Goal: Information Seeking & Learning: Learn about a topic

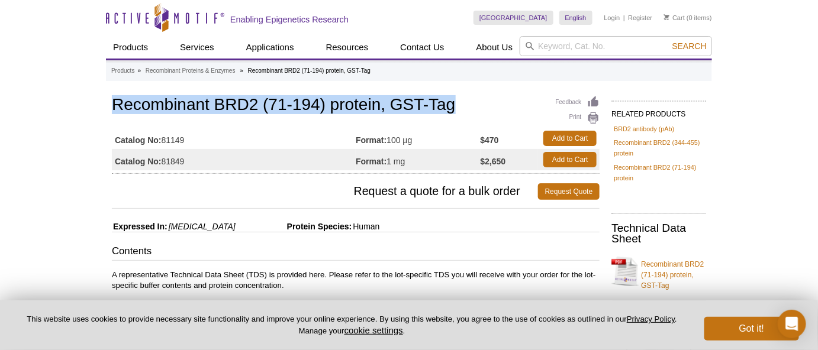
drag, startPoint x: 114, startPoint y: 105, endPoint x: 473, endPoint y: 109, distance: 359.2
click at [473, 109] on h1 "Recombinant BRD2 (71-194) protein, GST-Tag" at bounding box center [356, 106] width 488 height 20
copy h1 "Recombinant BRD2 (71-194) protein, GST-Tag"
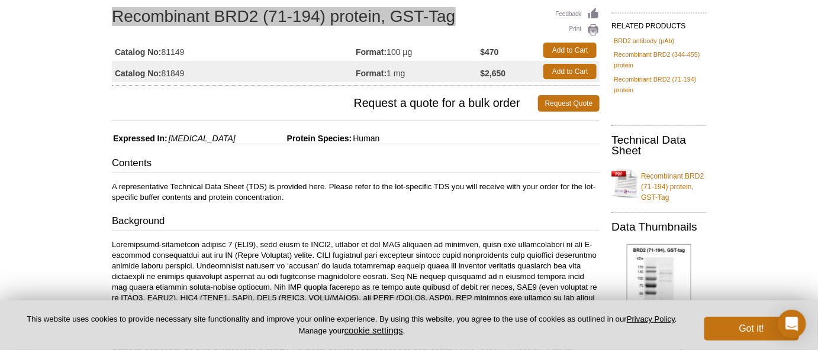
scroll to position [107, 0]
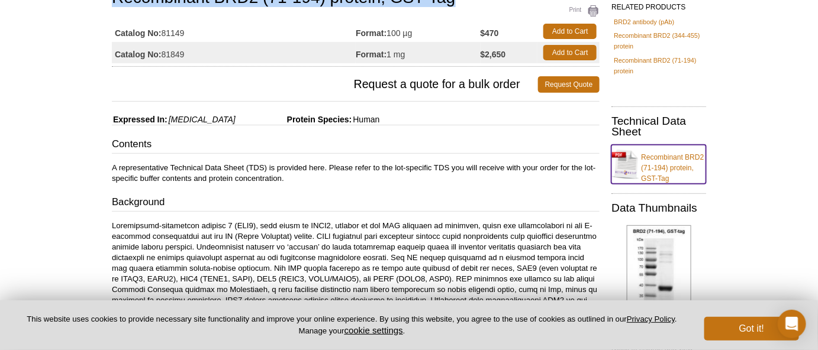
click at [702, 163] on link "Recombinant BRD2 (71-194) protein, GST-Tag" at bounding box center [658, 164] width 95 height 39
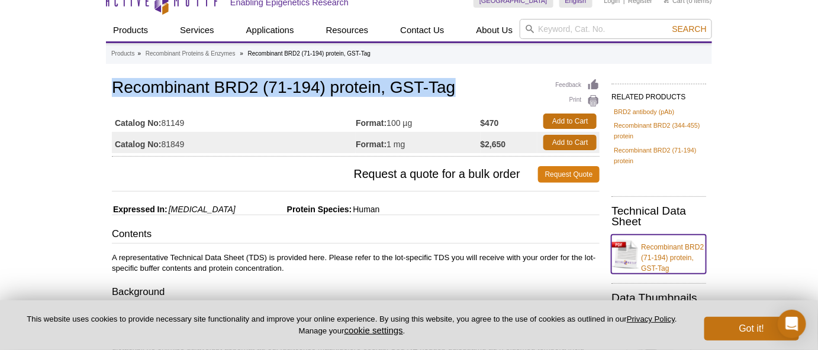
scroll to position [0, 0]
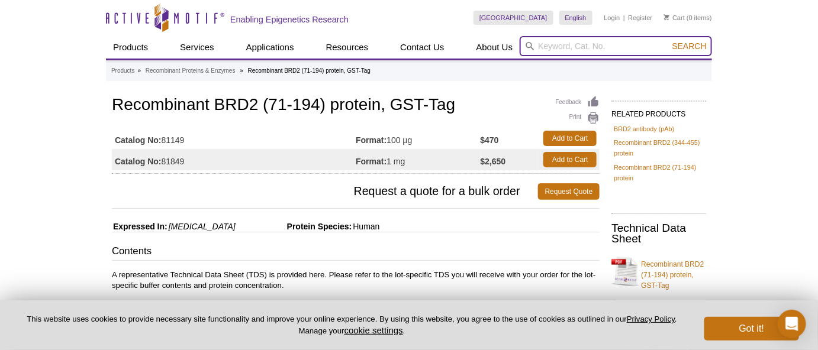
click at [578, 47] on input "search" at bounding box center [616, 46] width 192 height 20
paste input "81150"
click at [669, 41] on button "Search" at bounding box center [689, 46] width 41 height 11
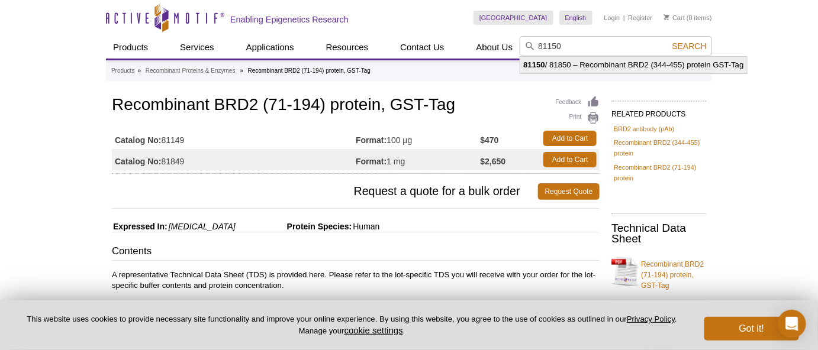
click at [597, 61] on li "81150 / 81850 – Recombinant BRD2 (344-455) protein GST-Tag" at bounding box center [633, 65] width 226 height 17
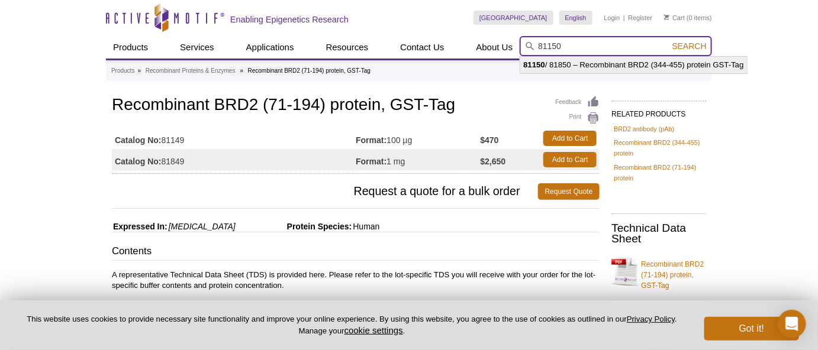
type input "81150 / 81850 – Recombinant BRD2 (344-455) protein GST-Tag"
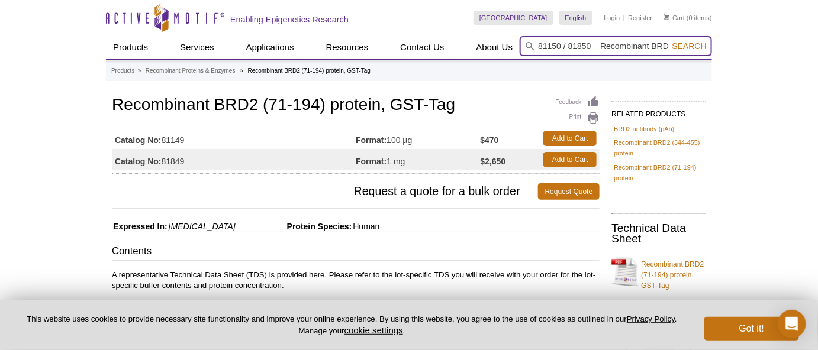
scroll to position [0, 105]
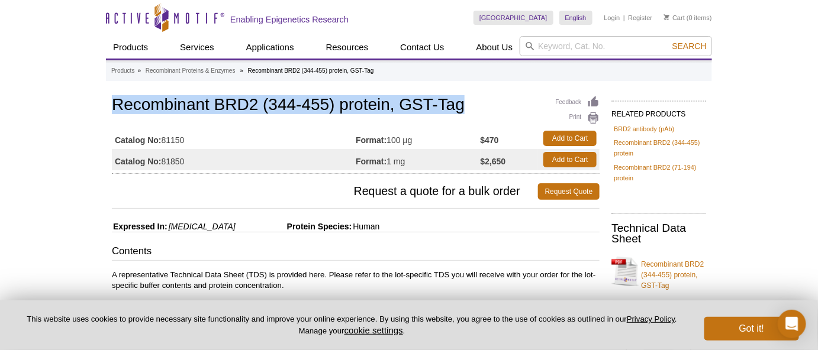
drag, startPoint x: 114, startPoint y: 105, endPoint x: 529, endPoint y: 106, distance: 415.4
click at [529, 106] on h1 "Recombinant BRD2 (344-455) protein, GST-Tag" at bounding box center [356, 106] width 488 height 20
copy h1 "Recombinant BRD2 (344-455) protein, GST-Tag"
click at [662, 266] on link "Recombinant BRD2 (344-455) protein, GST-Tag" at bounding box center [658, 271] width 95 height 39
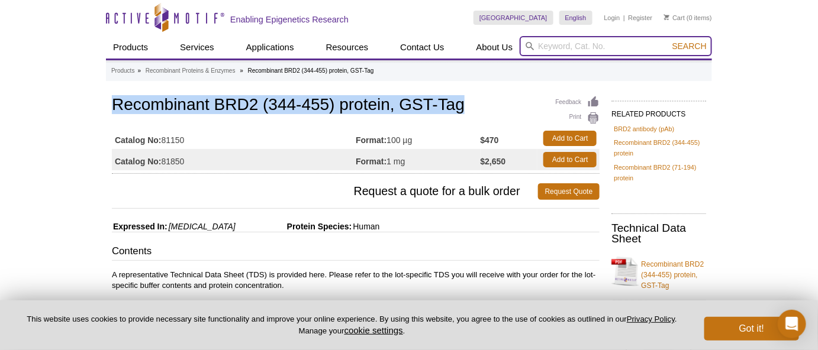
click at [634, 50] on input "search" at bounding box center [616, 46] width 192 height 20
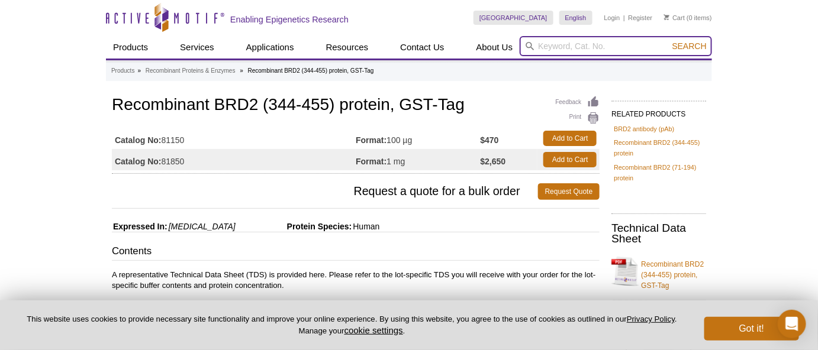
paste input "81151"
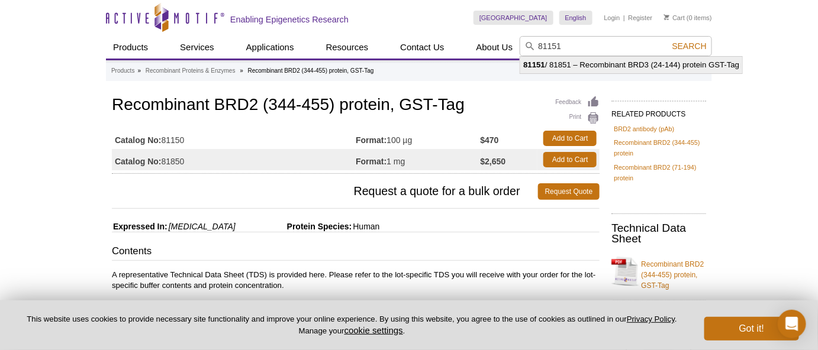
click at [680, 58] on li "81151 / 81851 – Recombinant BRD3 (24-144) protein GST-Tag" at bounding box center [631, 65] width 222 height 17
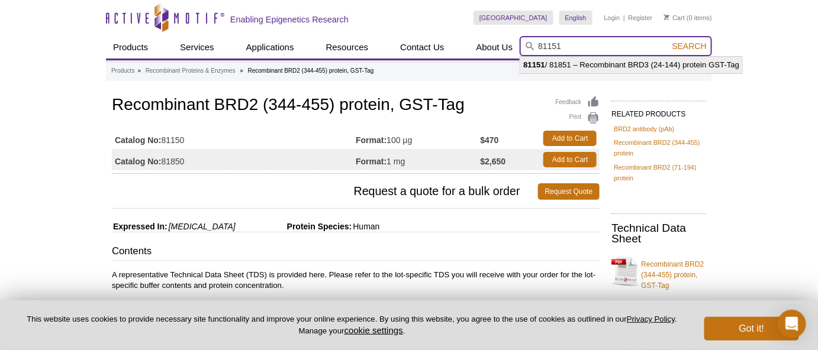
type input "81151 / 81851 – Recombinant BRD3 (24-144) protein GST-Tag"
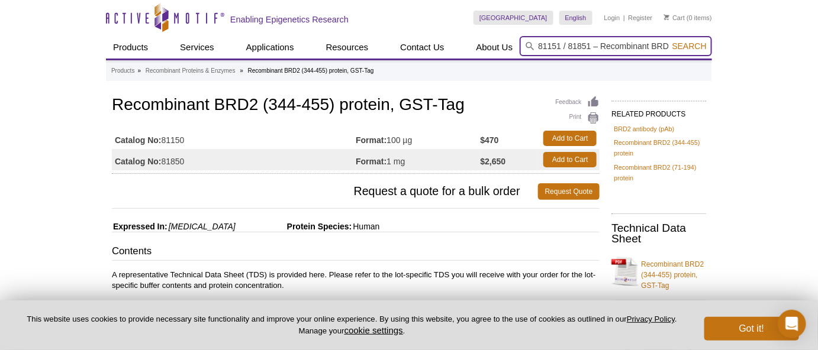
scroll to position [0, 100]
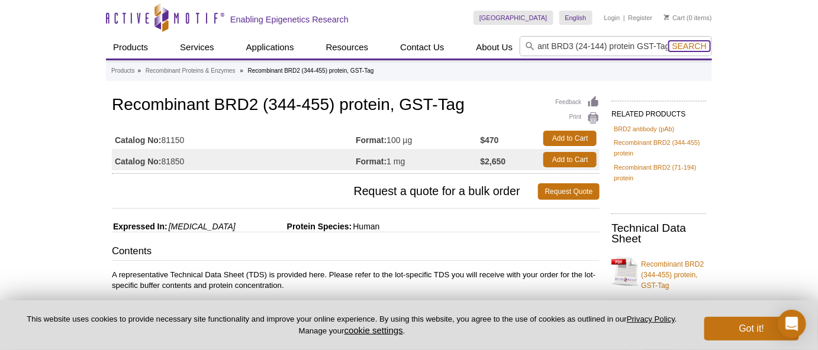
click at [683, 41] on span "Search" at bounding box center [689, 45] width 34 height 9
click at [691, 49] on span "Search" at bounding box center [689, 45] width 34 height 9
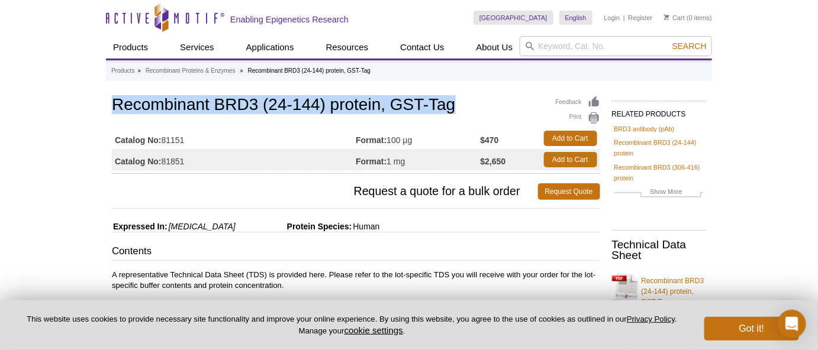
drag, startPoint x: 112, startPoint y: 105, endPoint x: 474, endPoint y: 111, distance: 361.6
click at [474, 111] on h1 "Recombinant BRD3 (24-144) protein, GST-Tag" at bounding box center [356, 106] width 488 height 20
copy h1 "Recombinant BRD3 (24-144) protein, GST-Tag"
click at [656, 284] on link "Recombinant BRD3 (24-144) protein, GST-Tag" at bounding box center [659, 288] width 95 height 39
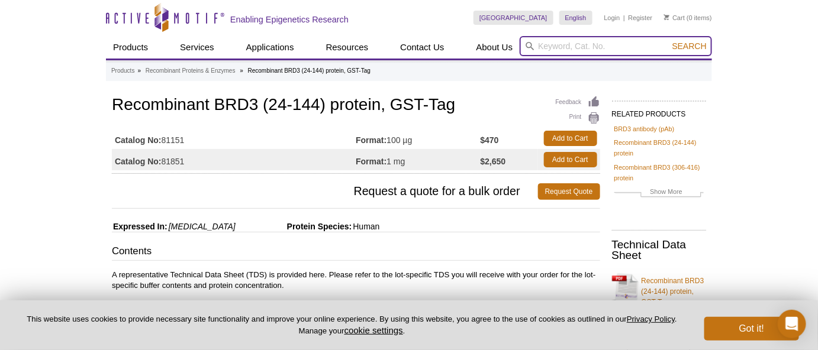
click at [624, 44] on input "search" at bounding box center [616, 46] width 192 height 20
paste input "81152"
type input "81152"
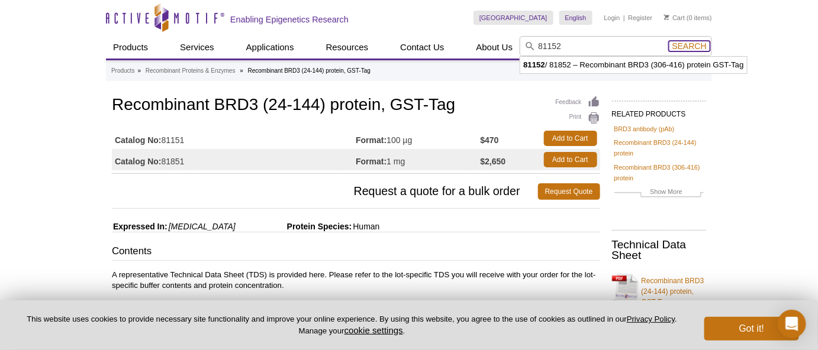
click at [688, 50] on span "Search" at bounding box center [689, 45] width 34 height 9
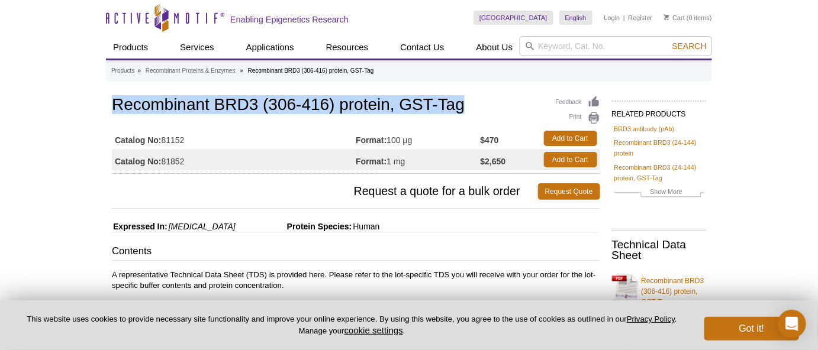
drag, startPoint x: 114, startPoint y: 99, endPoint x: 492, endPoint y: 104, distance: 378.1
click at [492, 104] on h1 "Recombinant BRD3 (306-416) protein, GST-Tag" at bounding box center [356, 106] width 488 height 20
copy h1 "Recombinant BRD3 (306-416) protein, GST-Tag"
click at [666, 282] on link "Recombinant BRD3 (306-416) protein, GST-Tag" at bounding box center [659, 288] width 95 height 39
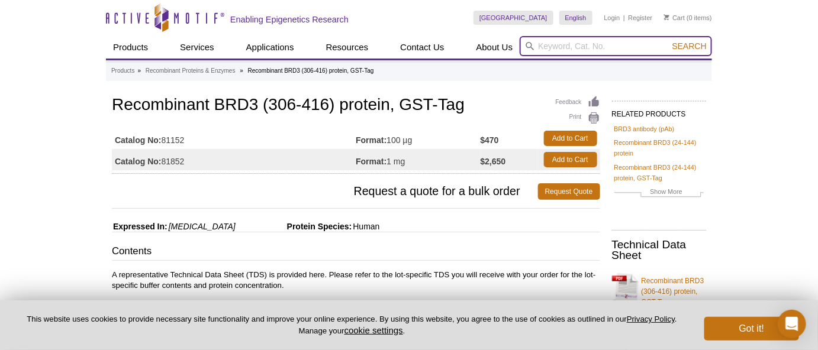
click at [615, 47] on input "search" at bounding box center [616, 46] width 192 height 20
paste input "81155"
type input "81155"
click at [669, 41] on button "Search" at bounding box center [689, 46] width 41 height 11
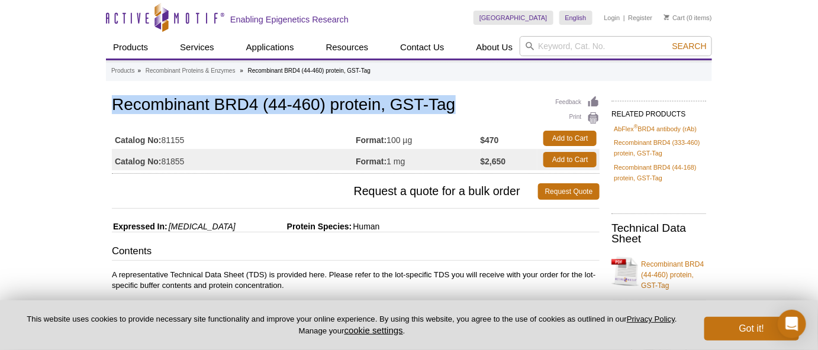
drag, startPoint x: 114, startPoint y: 105, endPoint x: 464, endPoint y: 109, distance: 350.9
click at [464, 109] on h1 "Recombinant BRD4 (44-460) protein, GST-Tag" at bounding box center [356, 106] width 488 height 20
copy h1 "Recombinant BRD4 (44-460) protein, GST-Tag"
click at [585, 37] on link "English" at bounding box center [589, 34] width 59 height 15
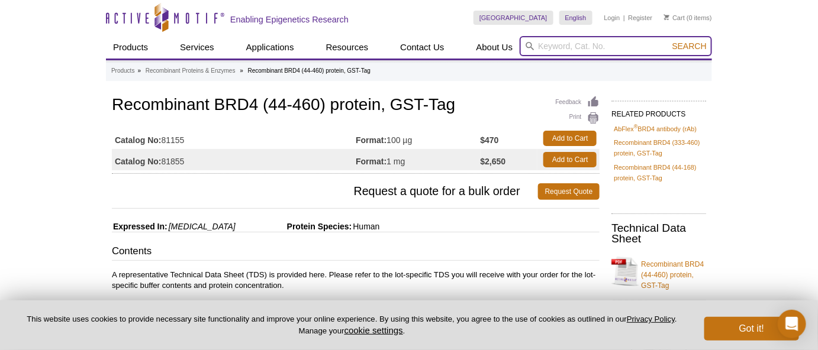
click at [538, 49] on input "search" at bounding box center [616, 46] width 192 height 20
paste input "81156"
type input "81156"
click at [669, 41] on button "Search" at bounding box center [689, 46] width 41 height 11
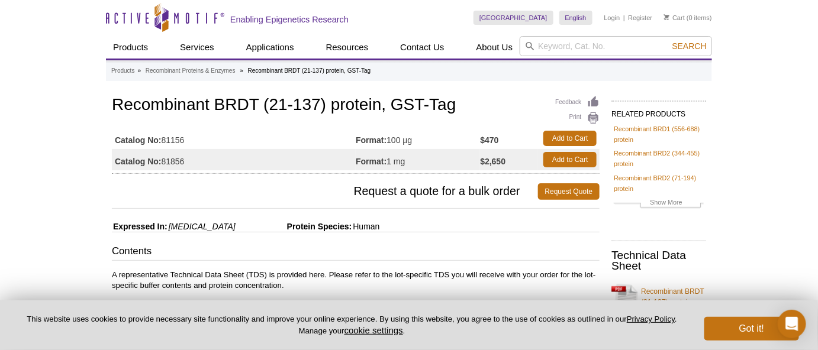
scroll to position [53, 0]
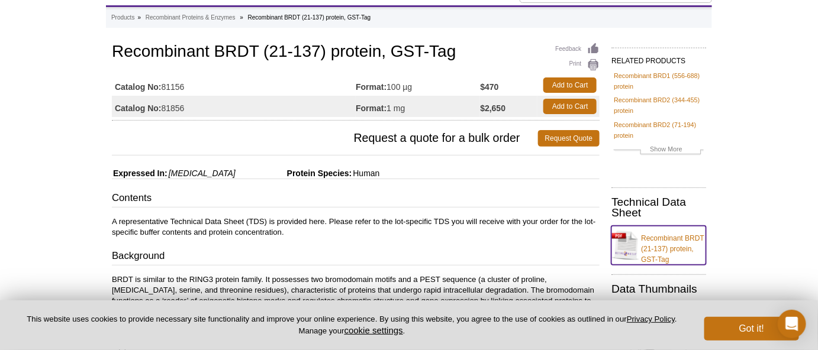
click at [658, 252] on link "Recombinant BRDT (21-137) protein, GST-Tag" at bounding box center [658, 245] width 95 height 39
